Goal: Information Seeking & Learning: Check status

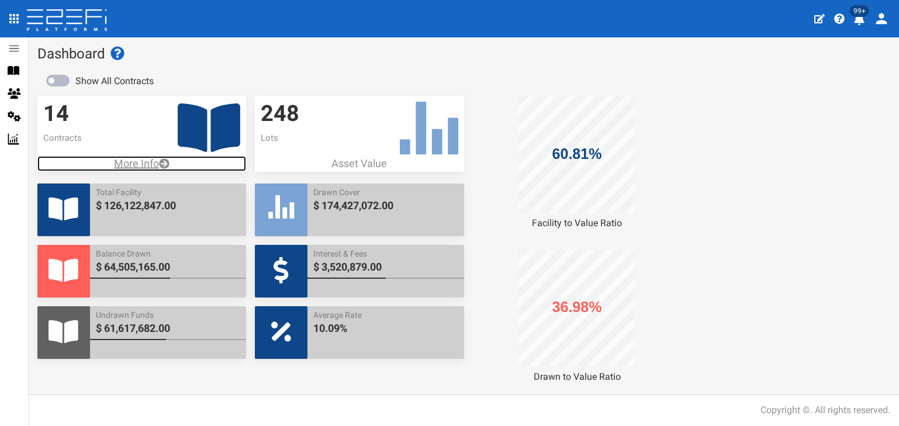
click at [142, 163] on p "More Info" at bounding box center [141, 163] width 209 height 15
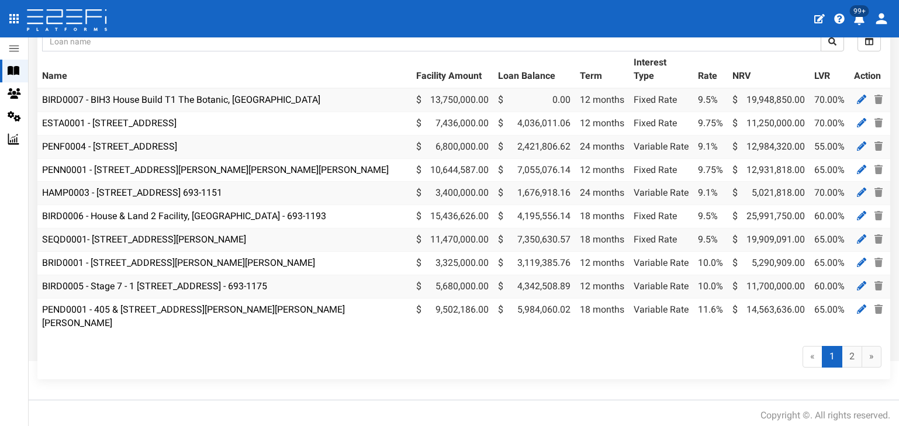
scroll to position [103, 0]
click at [140, 213] on link "BIRD0006 - House & Land 2 Facility, [GEOGRAPHIC_DATA] - 693-1193" at bounding box center [184, 215] width 284 height 11
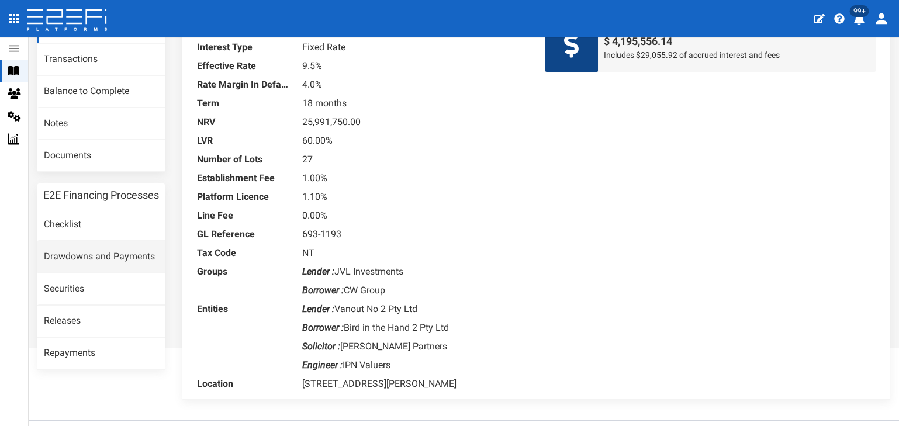
scroll to position [117, 0]
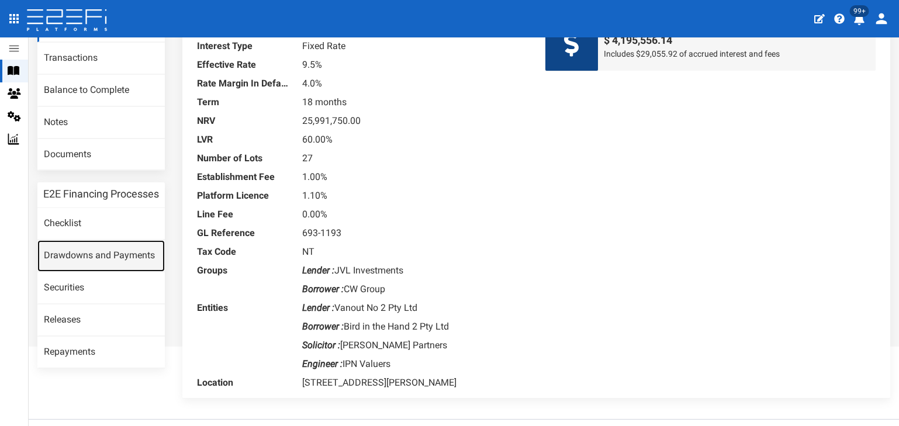
click at [108, 259] on link "Drawdowns and Payments" at bounding box center [100, 256] width 127 height 32
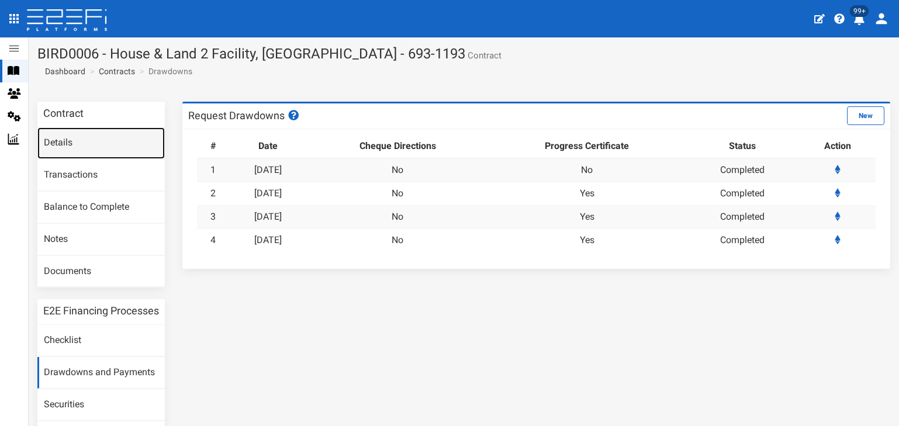
click at [71, 143] on link "Details" at bounding box center [100, 143] width 127 height 32
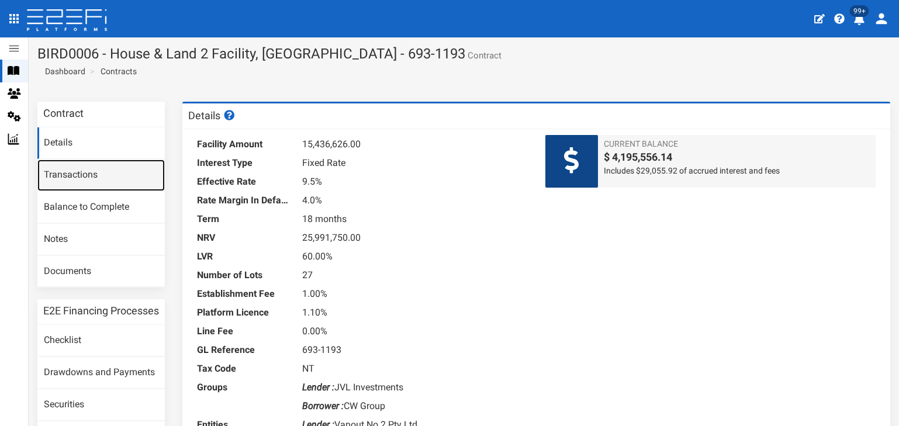
click at [70, 177] on link "Transactions" at bounding box center [100, 176] width 127 height 32
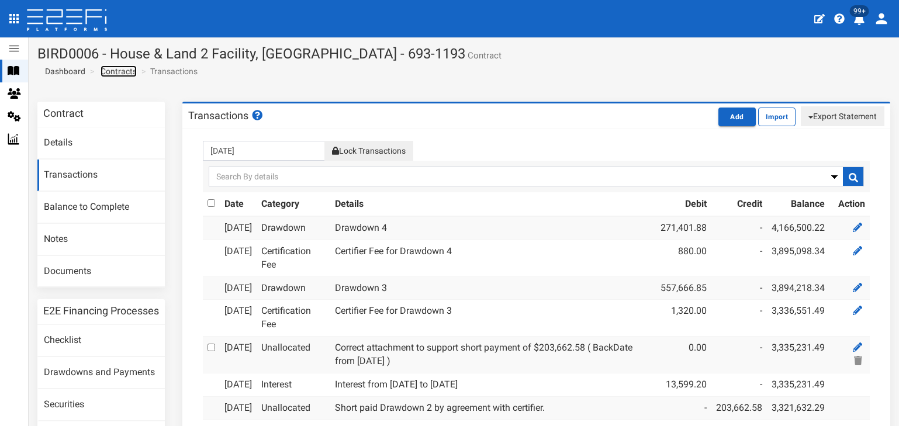
click at [118, 70] on link "Contracts" at bounding box center [119, 71] width 36 height 12
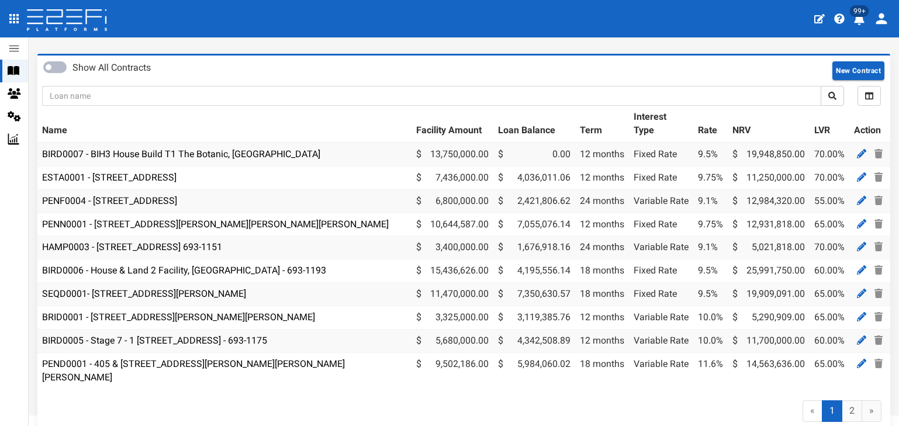
scroll to position [103, 0]
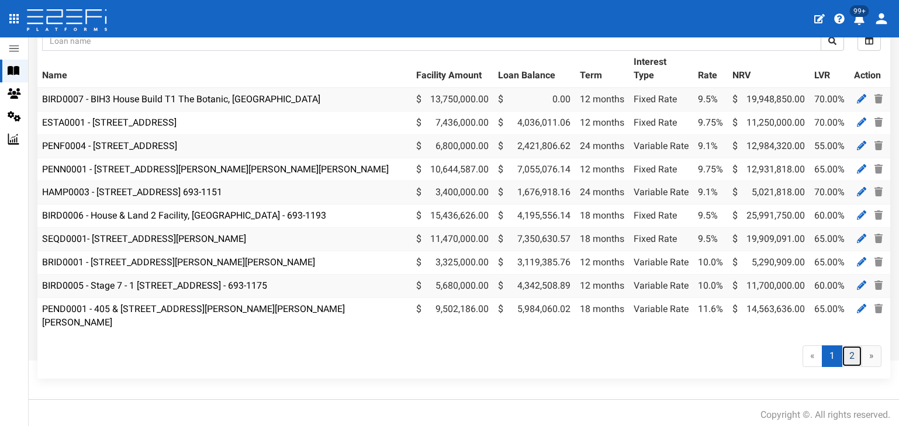
click at [842, 355] on link "2" at bounding box center [852, 357] width 20 height 22
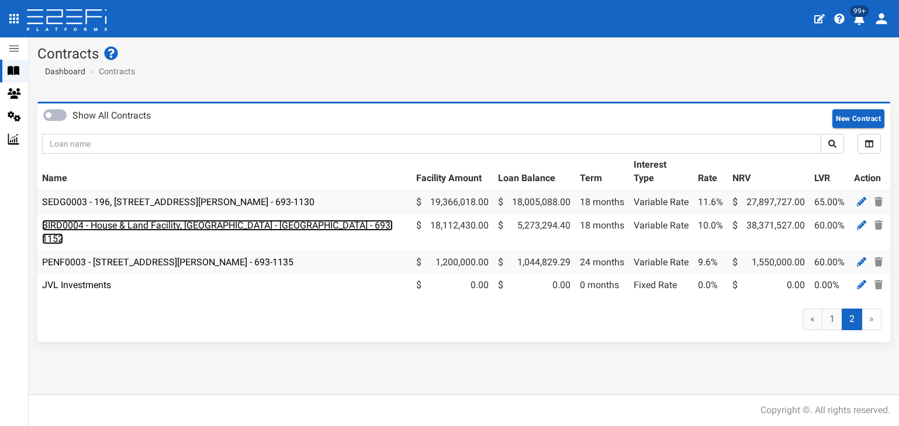
click at [154, 223] on link "BIRD0004 - House & Land Facility, Port Macquarie - VANT02 - 693-1152" at bounding box center [217, 232] width 351 height 25
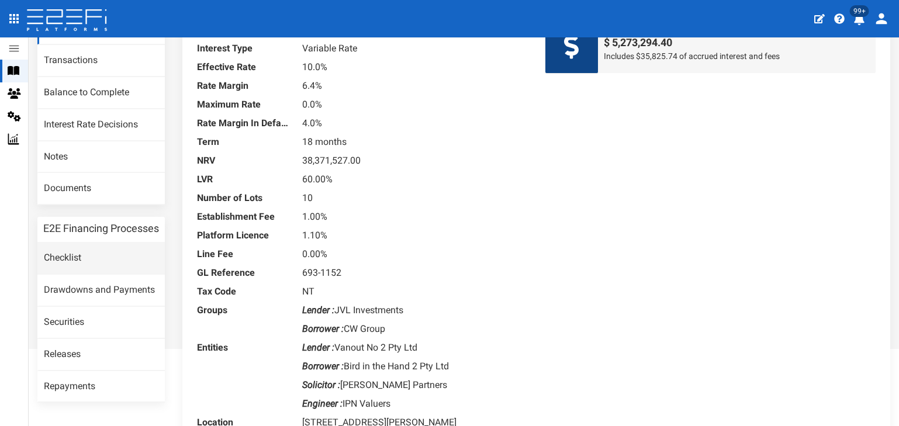
scroll to position [175, 0]
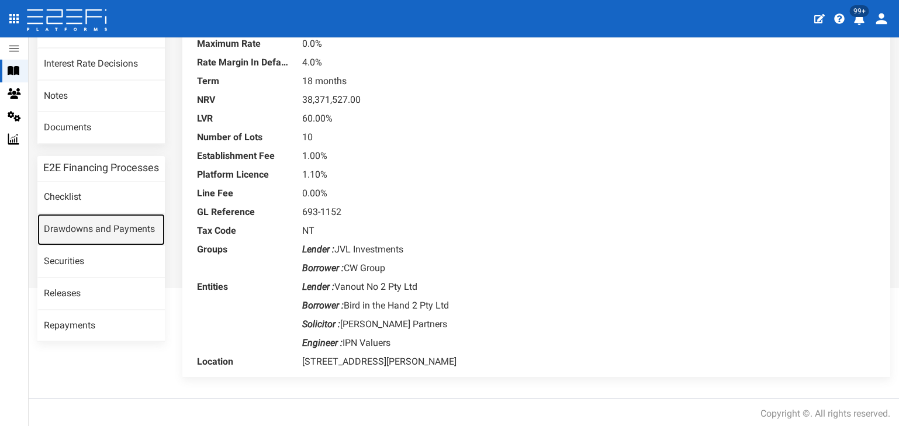
click at [95, 243] on link "Drawdowns and Payments" at bounding box center [100, 230] width 127 height 32
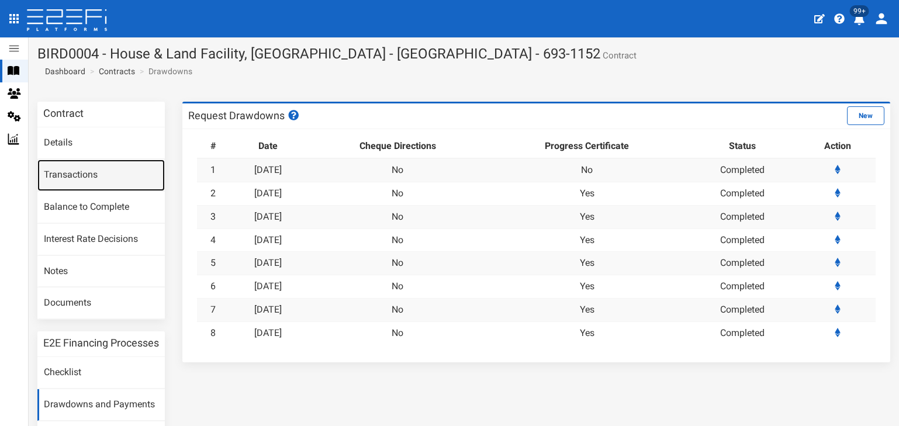
click at [65, 175] on link "Transactions" at bounding box center [100, 176] width 127 height 32
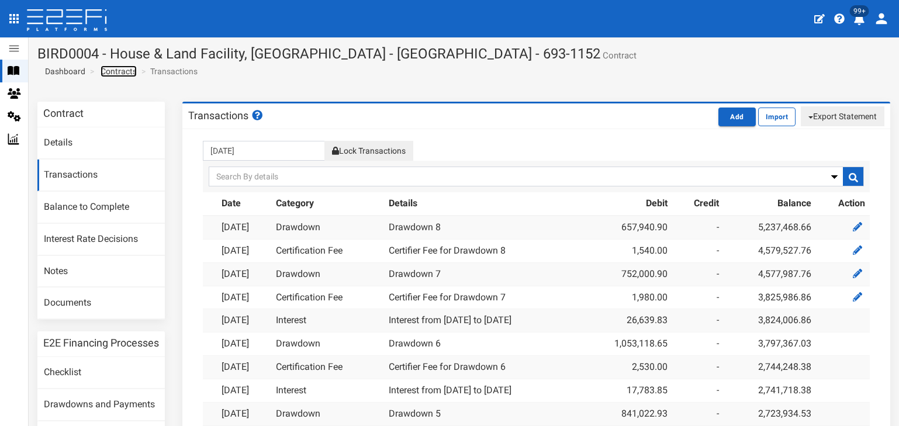
click at [113, 71] on link "Contracts" at bounding box center [119, 71] width 36 height 12
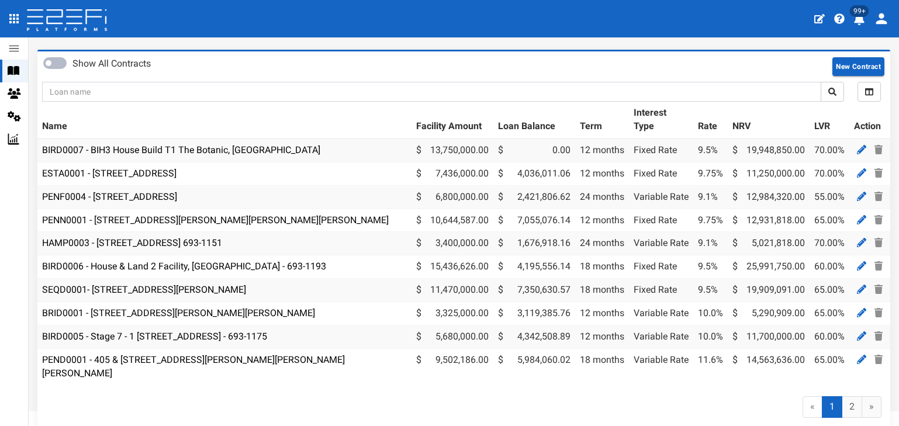
scroll to position [103, 0]
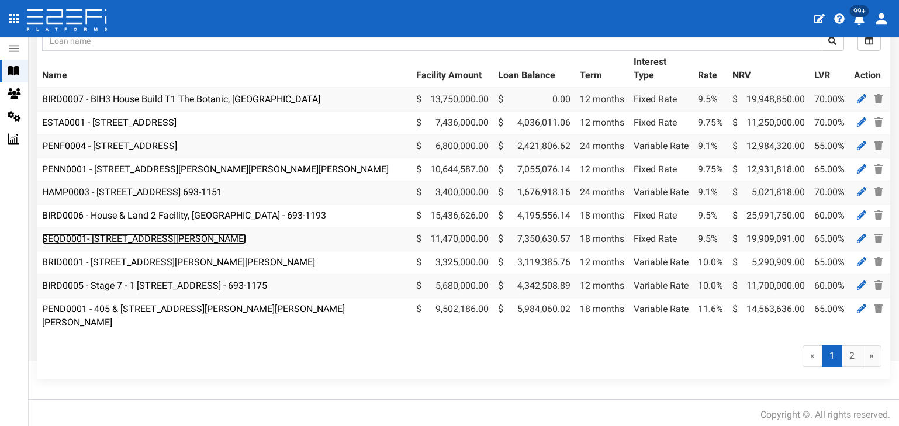
click at [144, 240] on link "SEQD0001- [STREET_ADDRESS][PERSON_NAME]" at bounding box center [144, 238] width 204 height 11
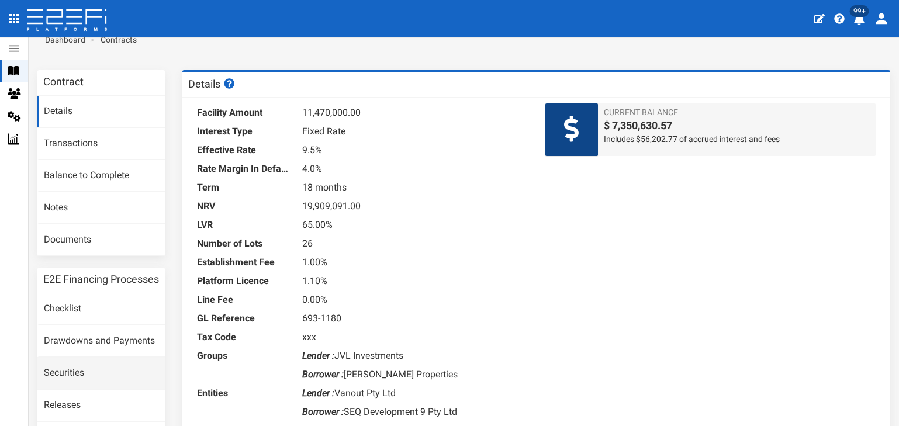
scroll to position [58, 0]
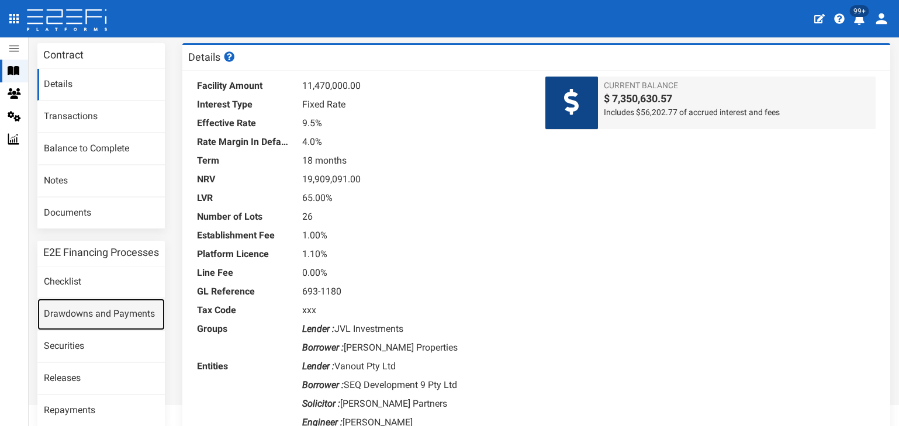
click at [90, 328] on link "Drawdowns and Payments" at bounding box center [100, 315] width 127 height 32
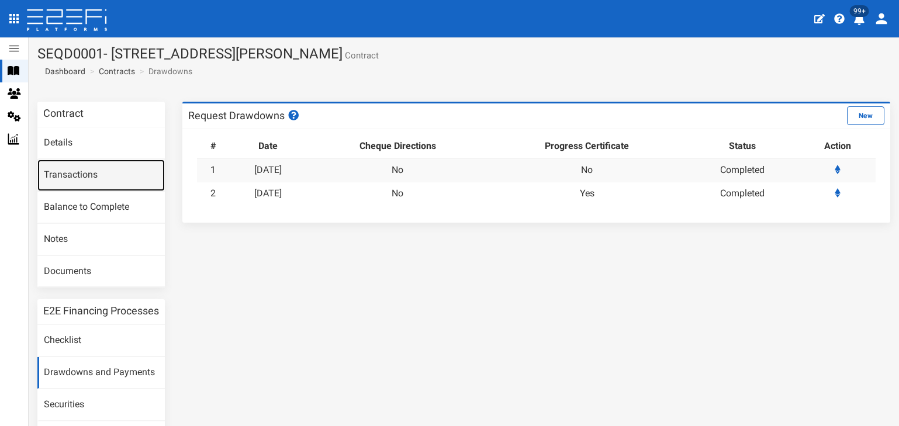
click at [71, 171] on link "Transactions" at bounding box center [100, 176] width 127 height 32
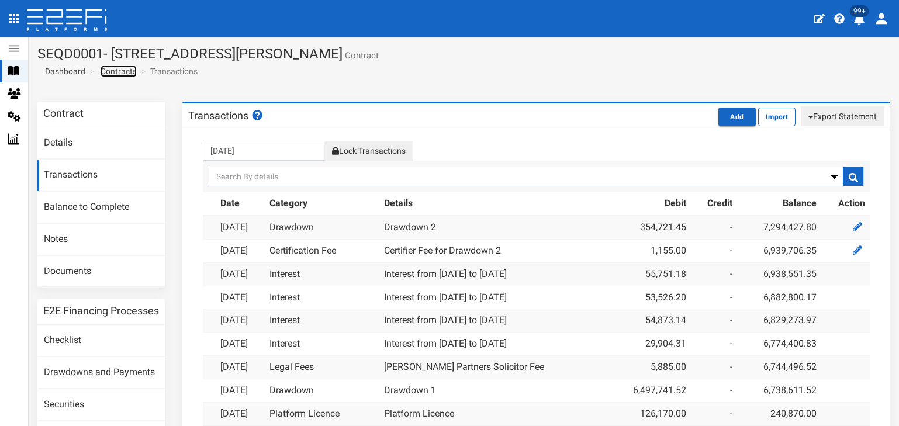
click at [122, 70] on link "Contracts" at bounding box center [119, 71] width 36 height 12
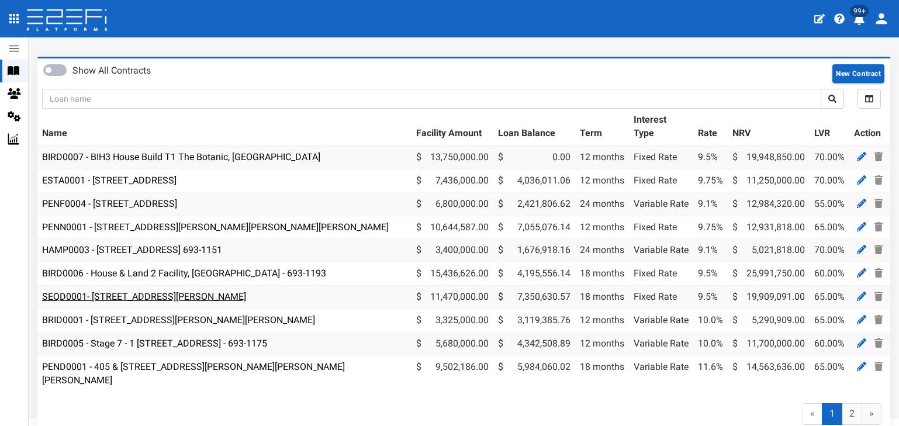
scroll to position [103, 0]
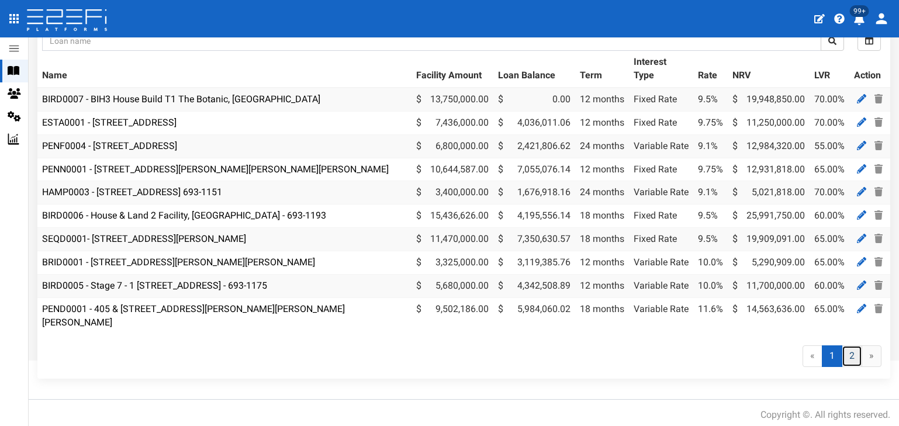
click at [843, 354] on link "2" at bounding box center [852, 357] width 20 height 22
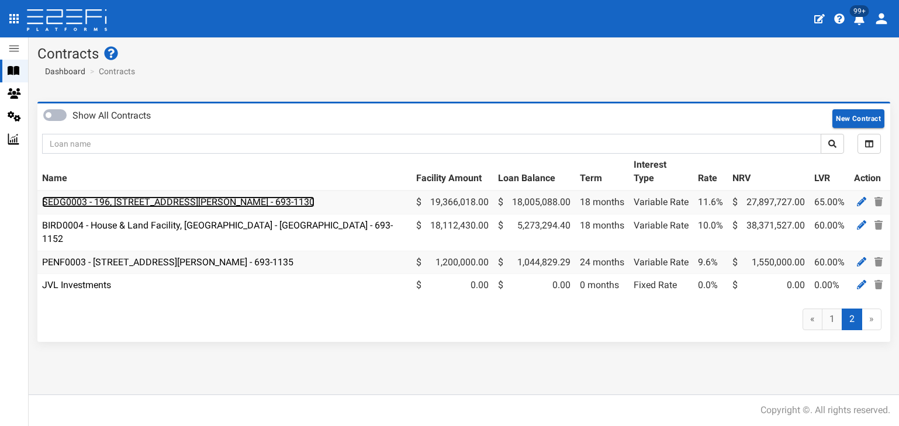
click at [201, 199] on link "SEDG0003 - 196, [STREET_ADDRESS][PERSON_NAME] - 693-1130" at bounding box center [178, 201] width 272 height 11
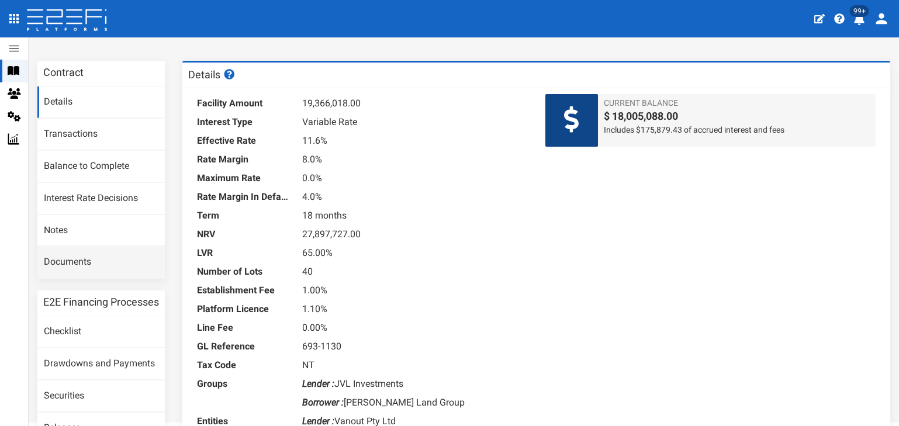
scroll to position [175, 0]
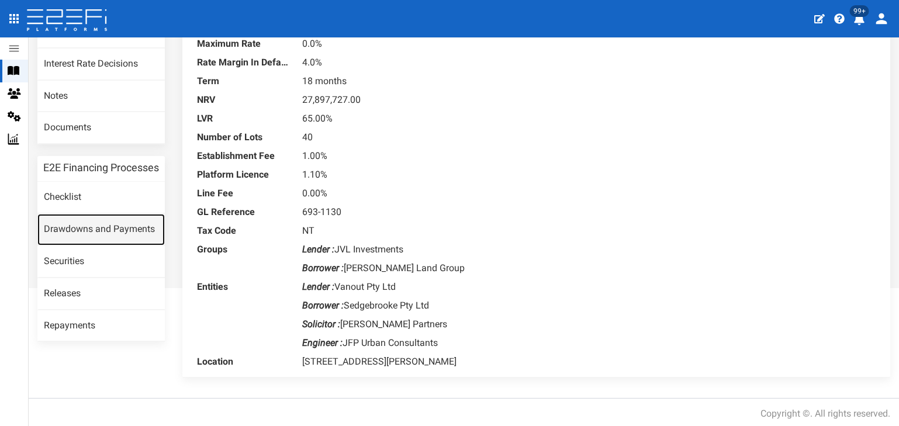
click at [99, 239] on link "Drawdowns and Payments" at bounding box center [100, 230] width 127 height 32
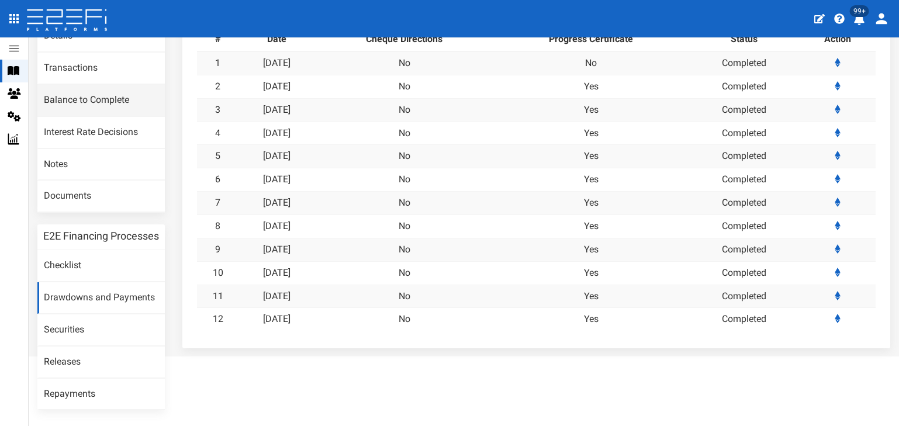
scroll to position [36, 0]
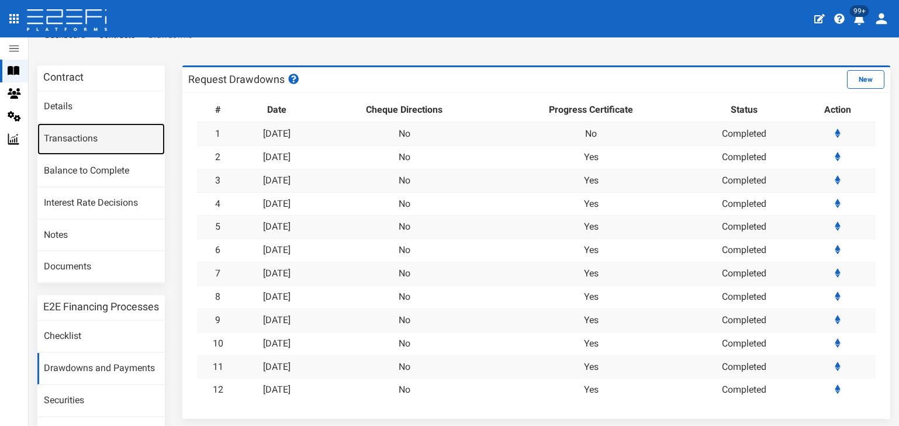
click at [65, 134] on link "Transactions" at bounding box center [100, 139] width 127 height 32
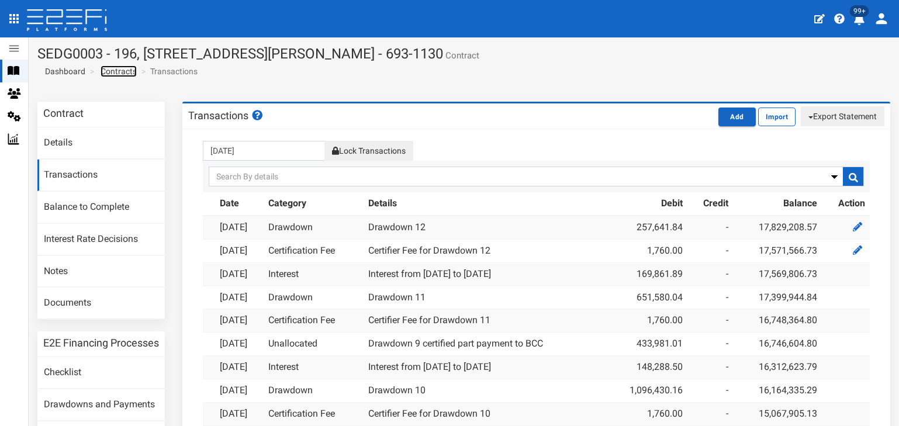
click at [125, 68] on link "Contracts" at bounding box center [119, 71] width 36 height 12
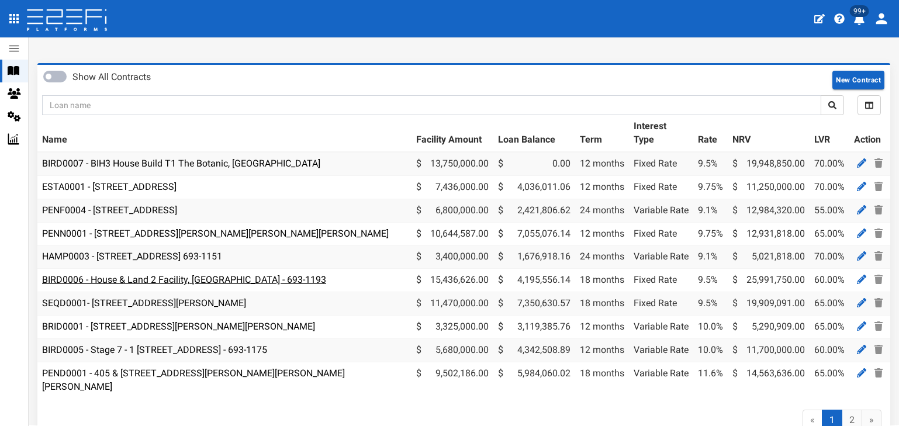
scroll to position [58, 0]
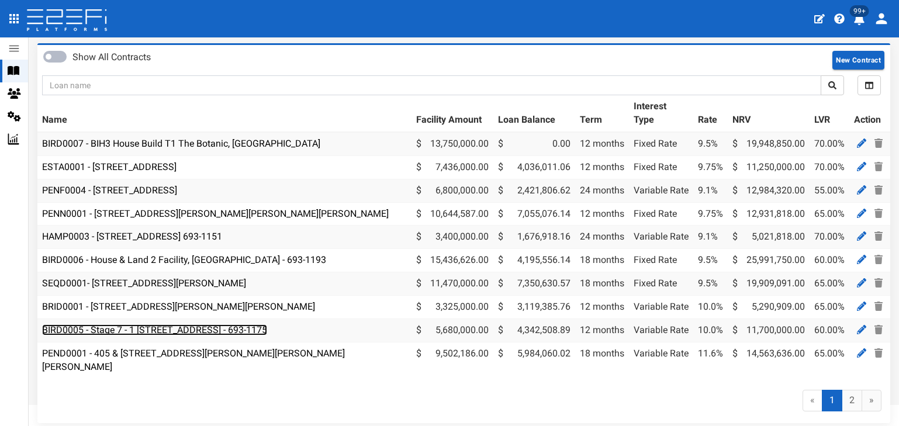
click at [172, 331] on link "BIRD0005 - Stage 7 - 1 [STREET_ADDRESS] - 693-1175" at bounding box center [154, 330] width 225 height 11
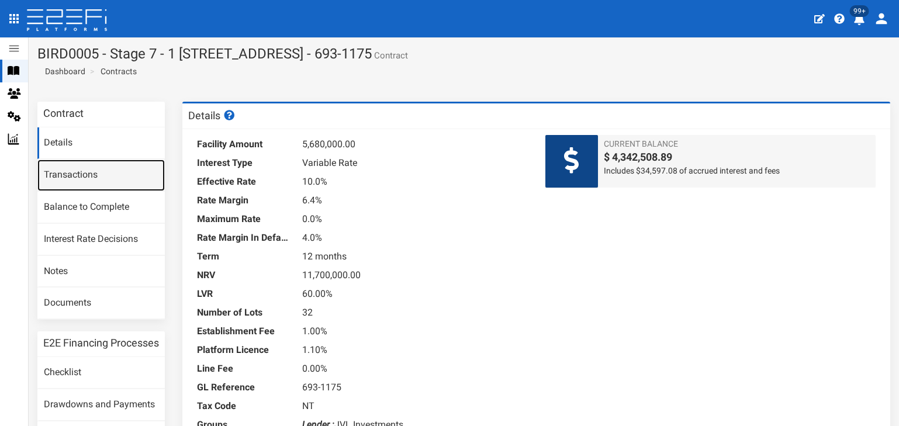
click at [57, 167] on link "Transactions" at bounding box center [100, 176] width 127 height 32
